Goal: Navigation & Orientation: Understand site structure

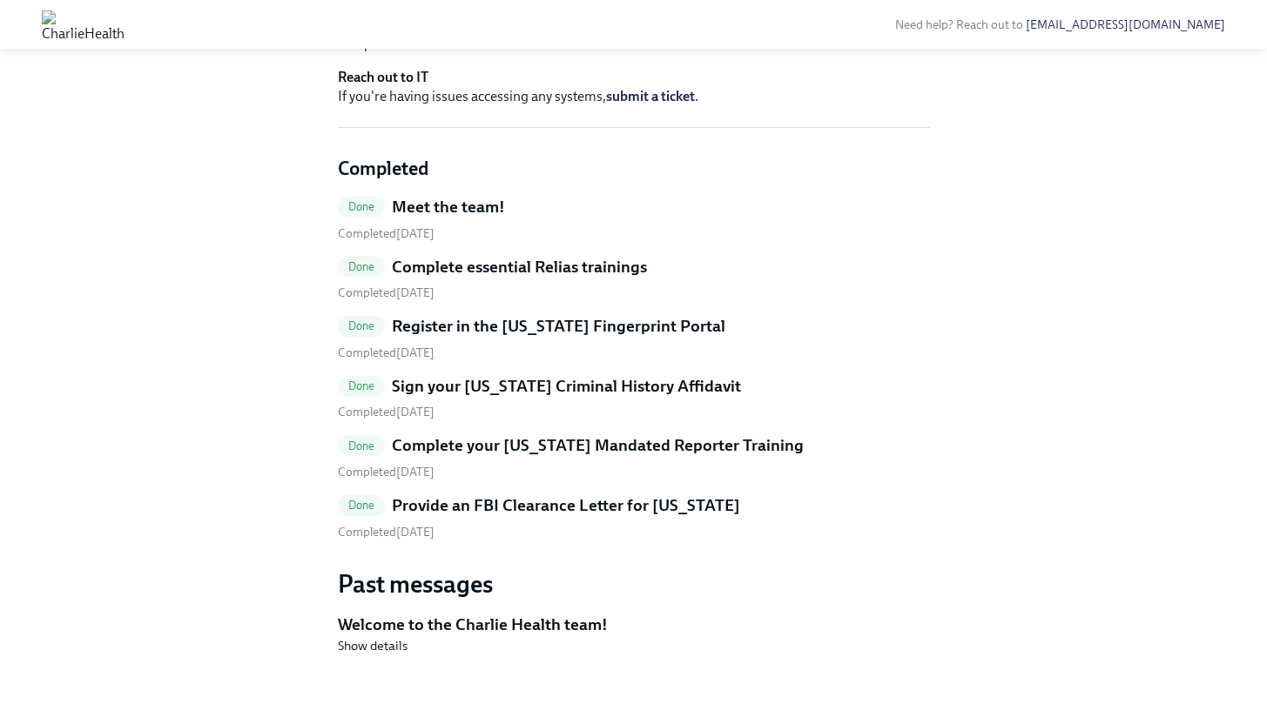
scroll to position [752, 0]
click at [427, 202] on h5 "Meet the team!" at bounding box center [448, 207] width 113 height 23
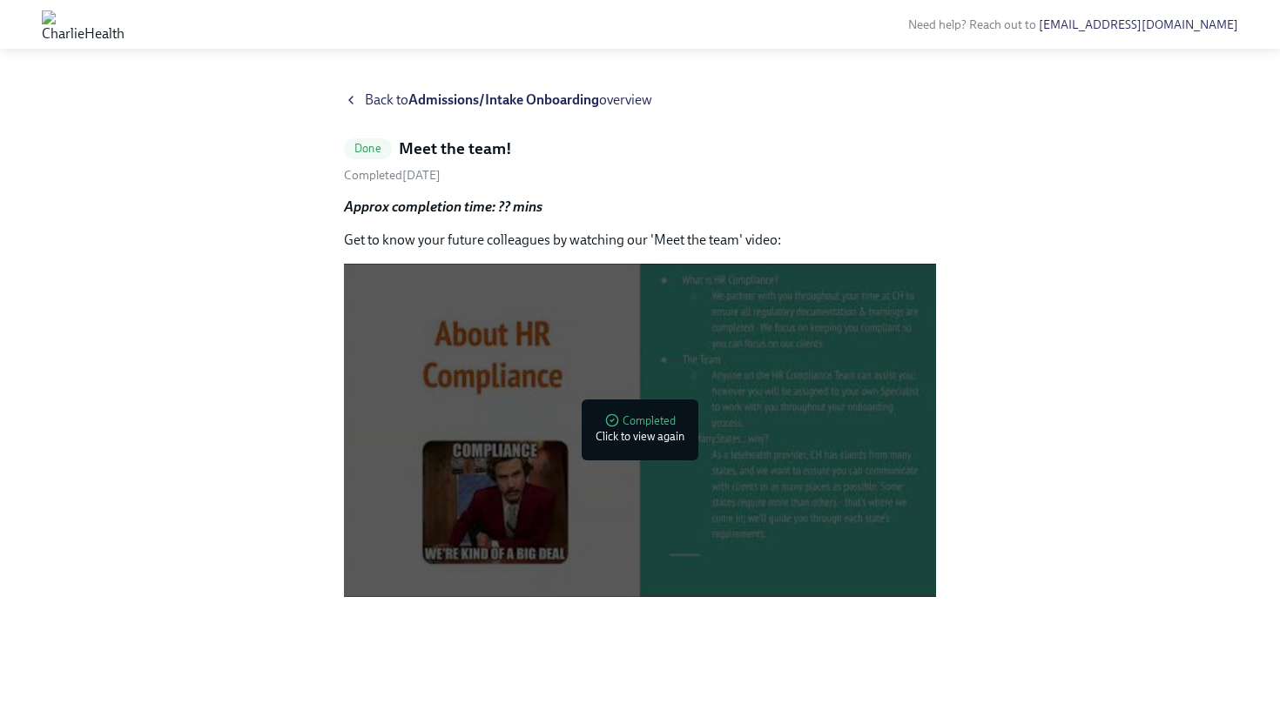
click at [369, 98] on span "Back to Admissions/Intake Onboarding overview" at bounding box center [508, 100] width 287 height 19
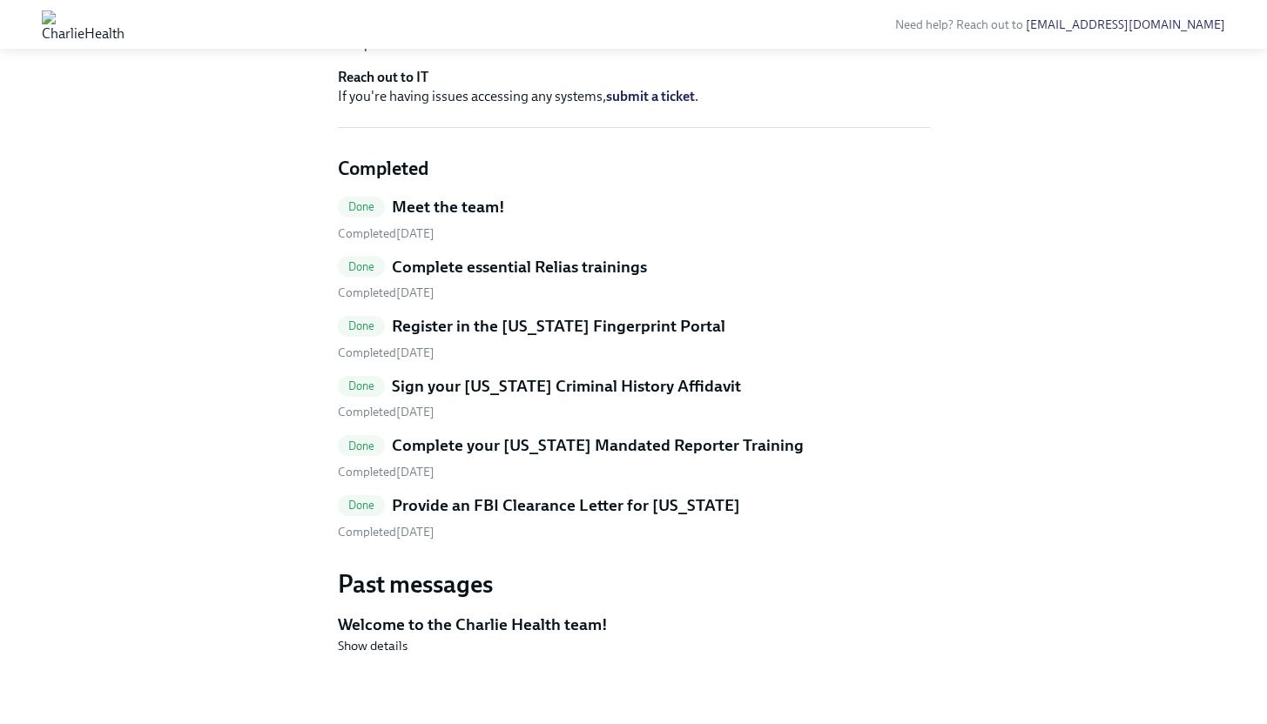
scroll to position [752, 0]
click at [367, 649] on span "Show details" at bounding box center [373, 645] width 70 height 17
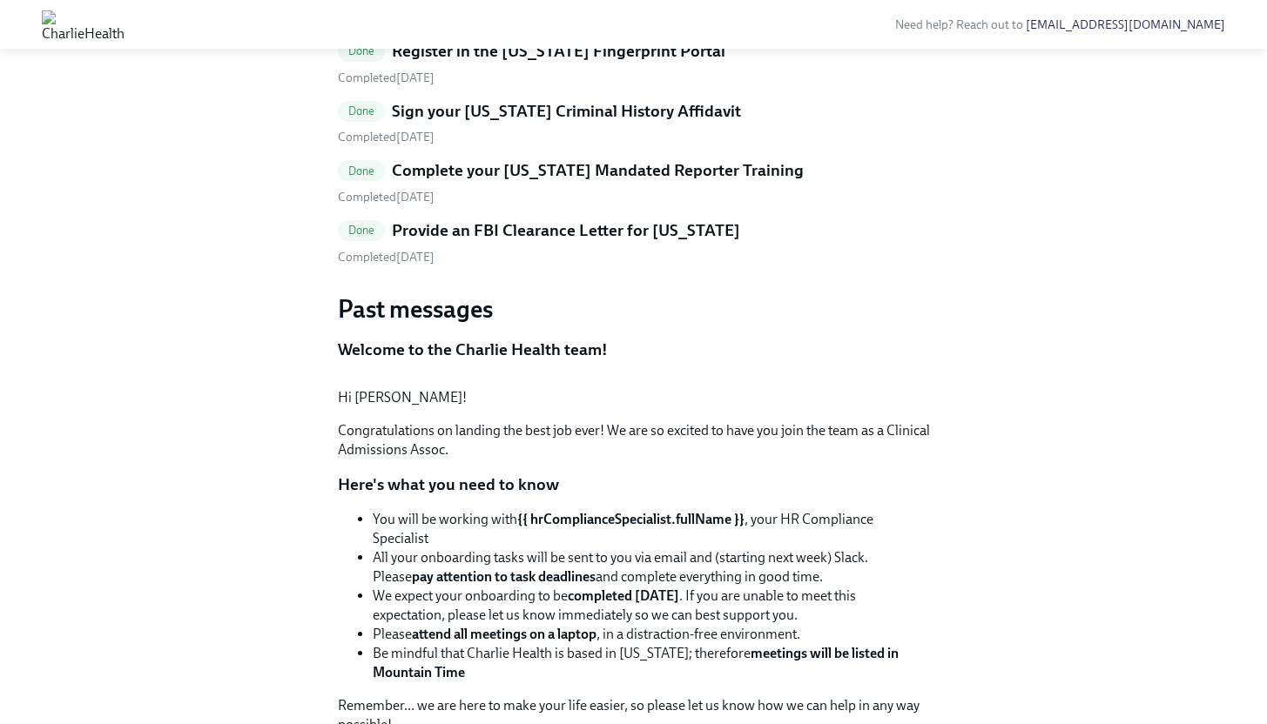
scroll to position [778, 0]
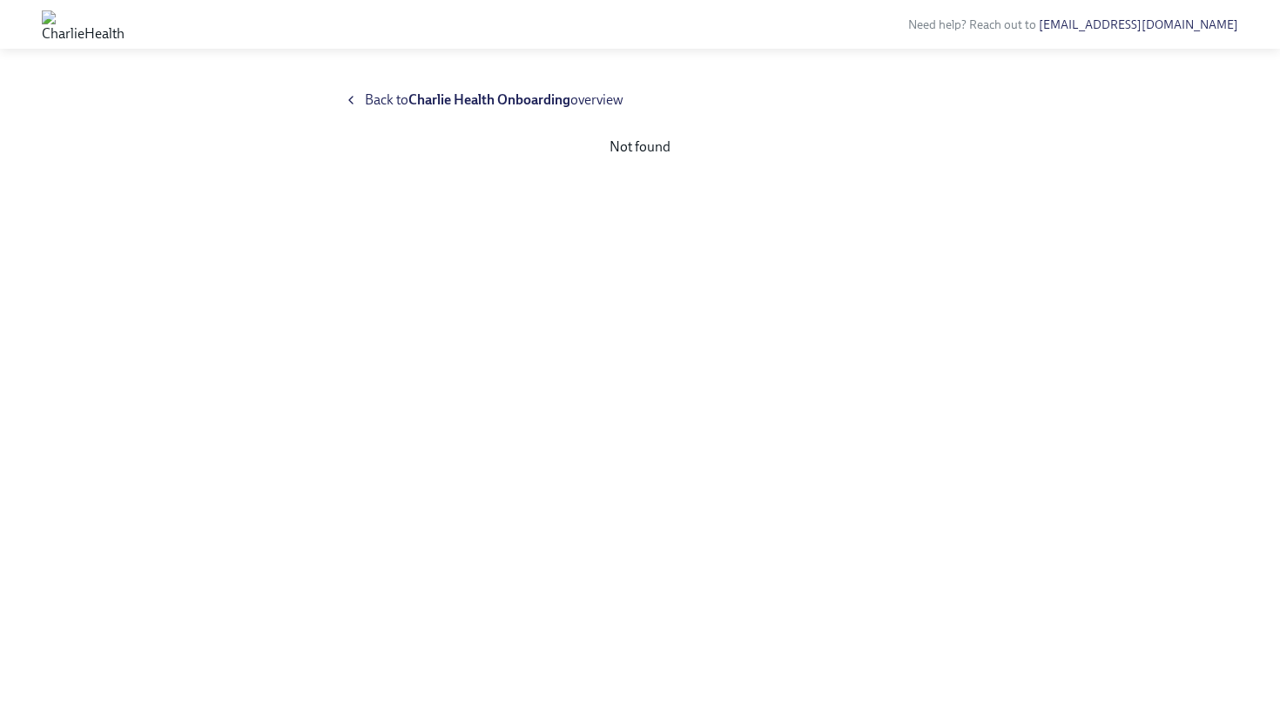
click at [360, 98] on div "Back to Charlie Health Onboarding overview" at bounding box center [640, 100] width 592 height 19
